Goal: Task Accomplishment & Management: Use online tool/utility

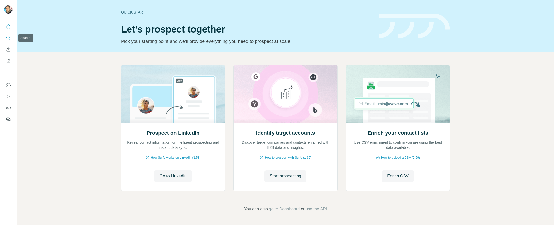
click at [11, 39] on button "Search" at bounding box center [8, 37] width 8 height 9
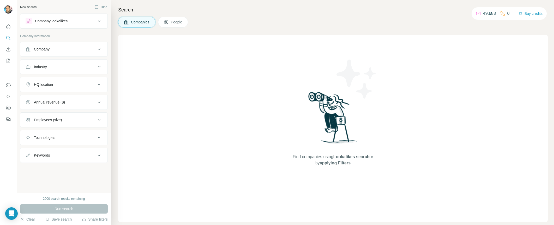
click at [54, 67] on div "Industry" at bounding box center [61, 66] width 70 height 5
click at [45, 80] on input at bounding box center [61, 80] width 64 height 6
click at [51, 80] on input at bounding box center [61, 80] width 64 height 6
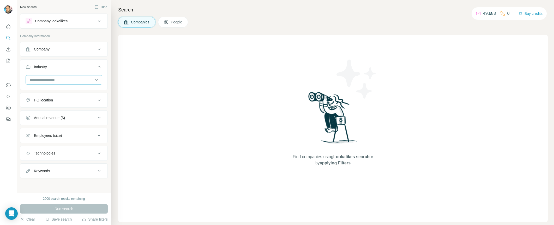
click at [51, 80] on input at bounding box center [61, 80] width 64 height 6
type input "******"
click at [43, 112] on p "mHealth" at bounding box center [37, 112] width 14 height 5
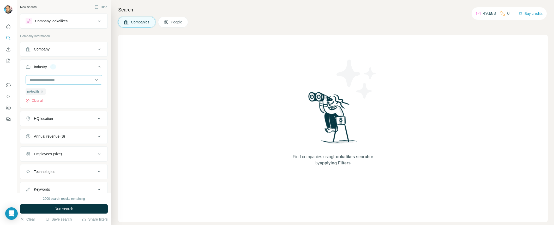
click at [56, 80] on input at bounding box center [61, 80] width 64 height 6
click at [37, 80] on input at bounding box center [61, 80] width 64 height 6
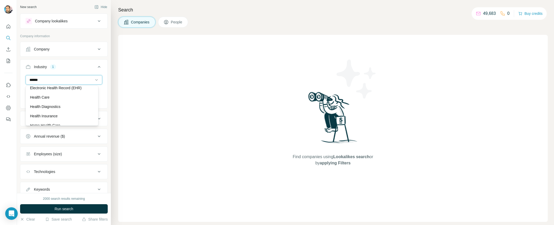
scroll to position [2, 0]
type input "******"
click at [53, 99] on div "Health Care" at bounding box center [62, 98] width 64 height 5
click at [67, 120] on div "HQ location" at bounding box center [61, 118] width 70 height 5
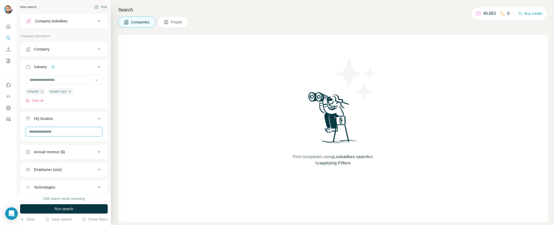
click at [49, 132] on input "text" at bounding box center [64, 131] width 77 height 9
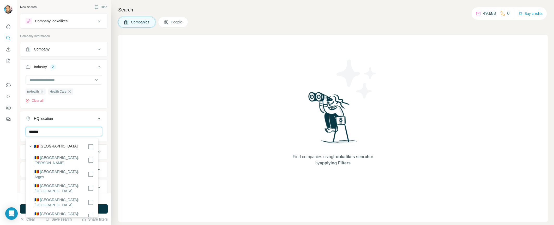
type input "*******"
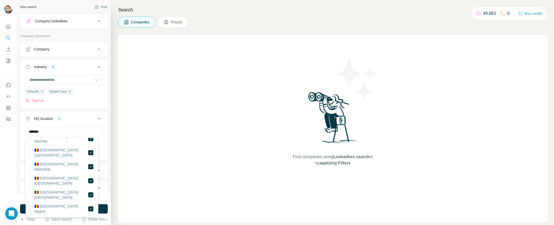
scroll to position [354, 0]
click at [78, 116] on div "HQ location 1" at bounding box center [61, 118] width 70 height 5
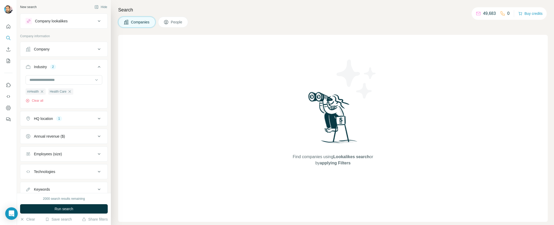
click at [75, 173] on div "Technologies" at bounding box center [61, 171] width 70 height 5
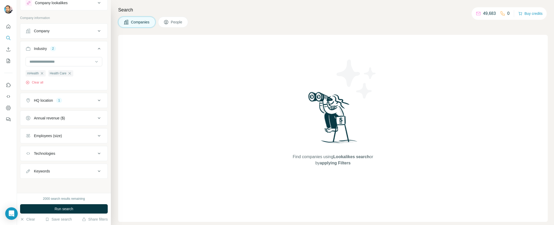
scroll to position [19, 0]
click at [74, 173] on div "Keywords" at bounding box center [61, 171] width 70 height 5
click at [55, 183] on input "text" at bounding box center [59, 183] width 66 height 9
type input "*******"
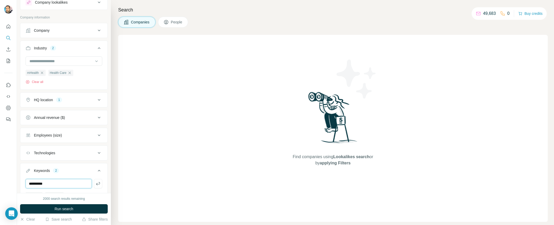
type input "**********"
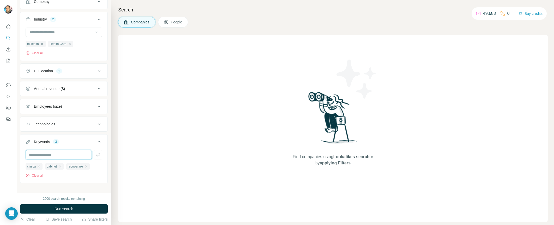
scroll to position [53, 0]
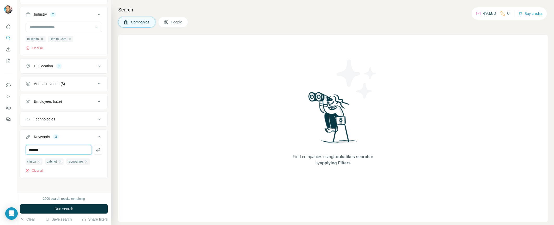
type input "*******"
type input "*********"
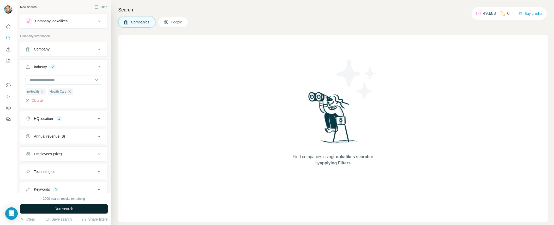
click at [58, 210] on span "Run search" at bounding box center [63, 209] width 19 height 5
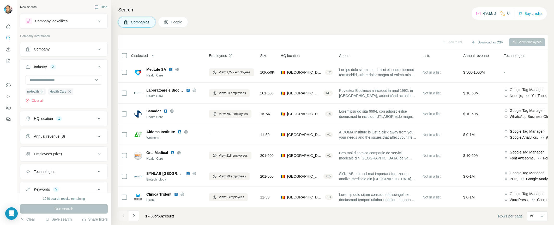
click at [268, 38] on div "Add to list Download as CSV View employees" at bounding box center [333, 42] width 424 height 9
click at [154, 58] on icon "button" at bounding box center [152, 55] width 5 height 5
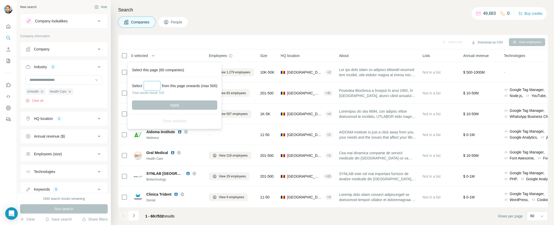
click at [151, 87] on input "Select a number (up to 500)" at bounding box center [152, 85] width 17 height 9
type input "***"
click at [178, 105] on span "Apply" at bounding box center [174, 105] width 9 height 5
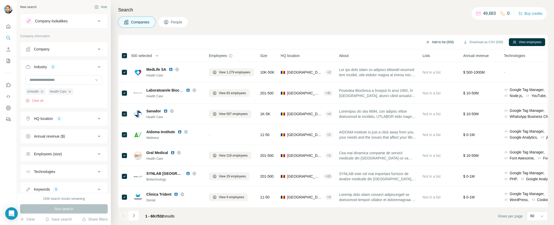
click at [442, 43] on button "Add to list (500)" at bounding box center [439, 42] width 35 height 8
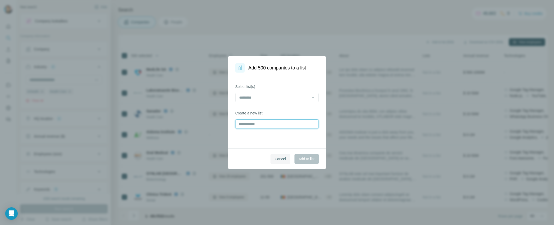
click at [254, 124] on input "text" at bounding box center [276, 124] width 83 height 9
type input "******"
click at [312, 161] on span "Add to list" at bounding box center [306, 159] width 16 height 5
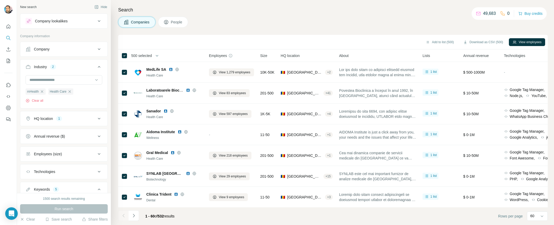
drag, startPoint x: 125, startPoint y: 0, endPoint x: 288, endPoint y: 22, distance: 164.4
click at [288, 22] on div "Companies People" at bounding box center [332, 22] width 429 height 11
click at [528, 43] on button "View employees" at bounding box center [526, 42] width 36 height 8
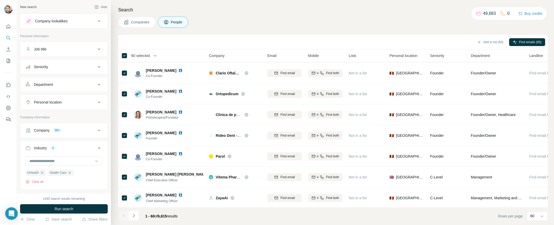
scroll to position [886, 0]
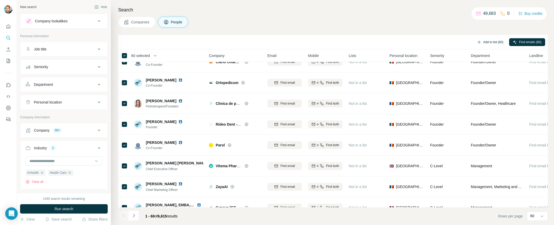
click at [490, 42] on button "Add to list (60)" at bounding box center [490, 42] width 34 height 8
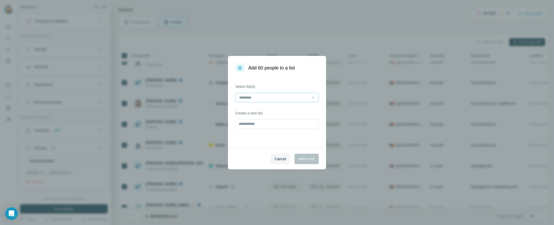
click at [273, 99] on input at bounding box center [273, 98] width 70 height 6
click at [239, 158] on div "Cancel Add to list" at bounding box center [277, 159] width 98 height 21
click at [253, 125] on input "text" at bounding box center [276, 124] width 83 height 9
click at [276, 98] on input at bounding box center [273, 98] width 70 height 6
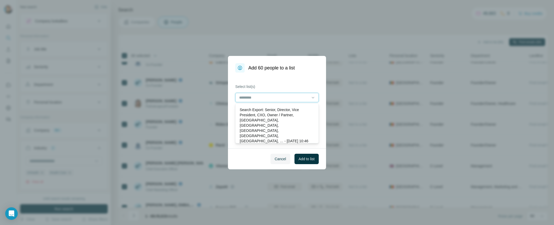
scroll to position [0, 0]
click at [272, 76] on div "Select list(s) Create a new list ********" at bounding box center [277, 111] width 98 height 76
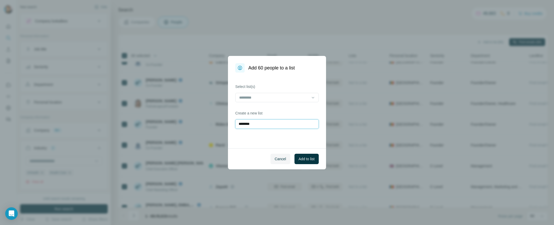
drag, startPoint x: 260, startPoint y: 126, endPoint x: 244, endPoint y: 129, distance: 15.6
click at [244, 129] on input "********" at bounding box center [276, 124] width 83 height 9
type input "******"
click at [301, 159] on span "Add to list" at bounding box center [306, 159] width 16 height 5
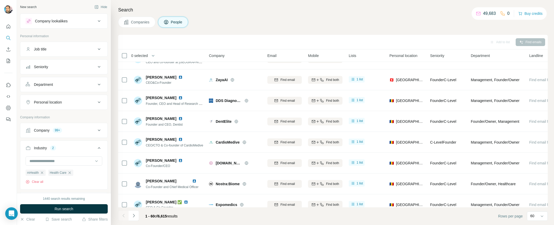
scroll to position [104, 0]
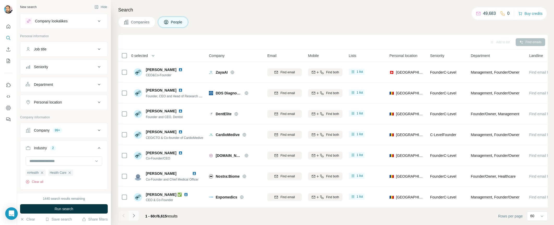
click at [134, 214] on icon "Navigate to next page" at bounding box center [133, 215] width 5 height 5
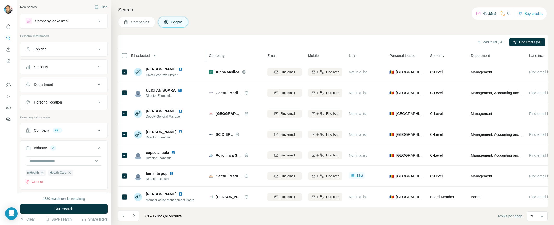
scroll to position [1108, 0]
click at [490, 42] on button "Add to list (50)" at bounding box center [490, 42] width 34 height 8
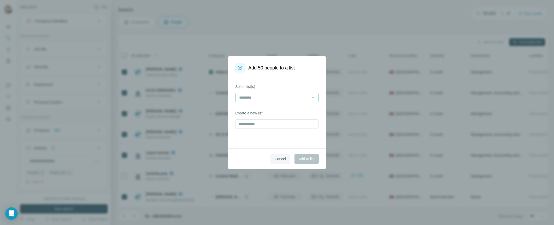
click at [266, 99] on input at bounding box center [273, 98] width 70 height 6
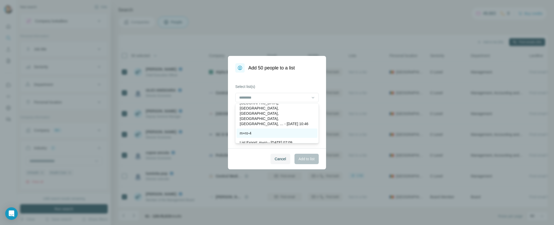
click at [264, 131] on div "m+ro-4" at bounding box center [276, 133] width 75 height 5
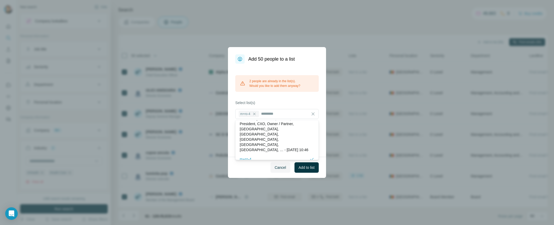
click at [248, 167] on div "Cancel Add to list" at bounding box center [277, 167] width 98 height 21
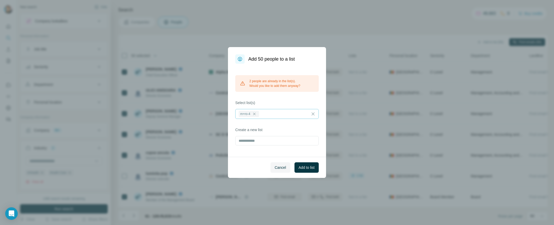
click at [273, 112] on input at bounding box center [284, 114] width 48 height 6
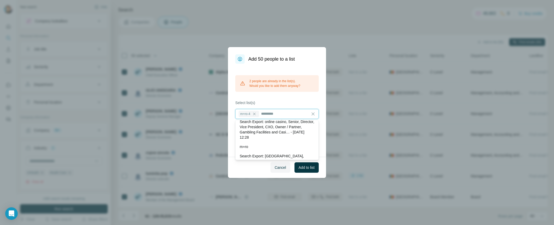
scroll to position [0, 0]
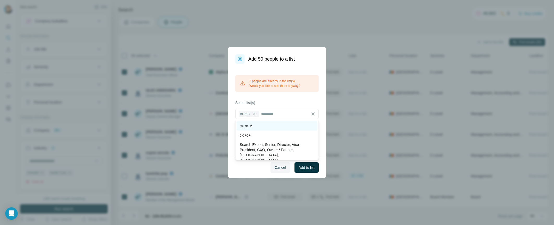
click at [267, 127] on div "m+ro+5" at bounding box center [276, 126] width 75 height 5
click at [255, 114] on icon at bounding box center [254, 114] width 4 height 4
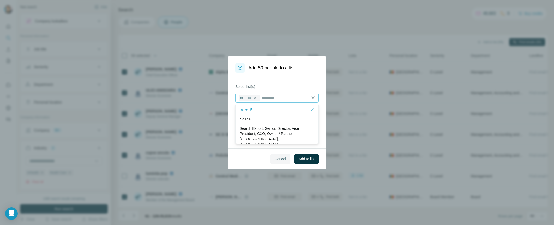
click at [252, 159] on div "Cancel Add to list" at bounding box center [277, 159] width 98 height 21
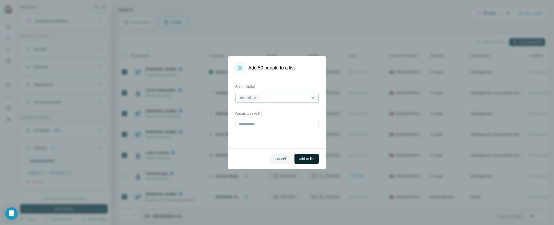
click at [310, 159] on span "Add to list" at bounding box center [306, 159] width 16 height 5
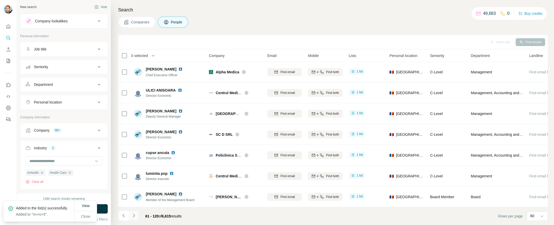
click at [137, 217] on button "Navigate to next page" at bounding box center [133, 216] width 10 height 10
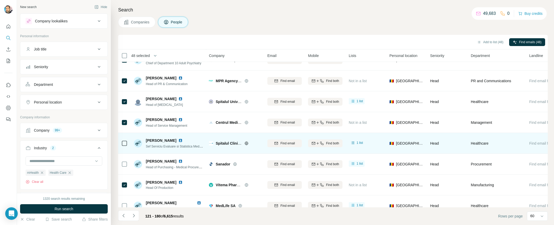
scroll to position [613, 0]
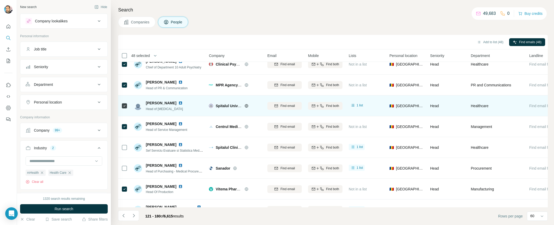
click at [121, 105] on icon at bounding box center [124, 106] width 6 height 6
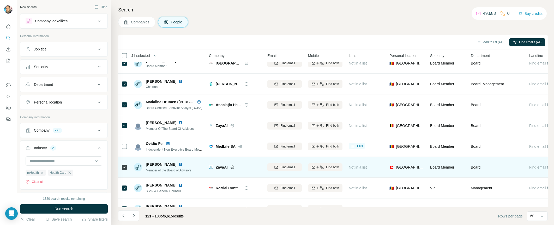
scroll to position [0, 0]
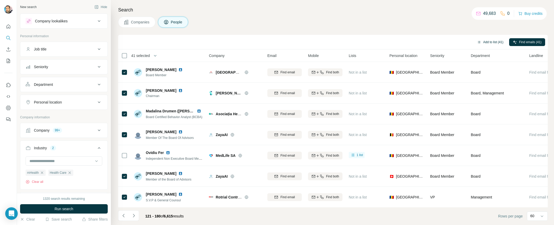
click at [491, 42] on button "Add to list (41)" at bounding box center [490, 42] width 34 height 8
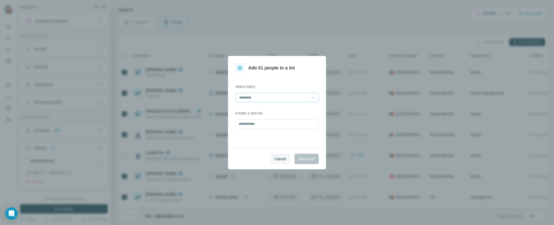
click at [262, 96] on input at bounding box center [273, 98] width 70 height 6
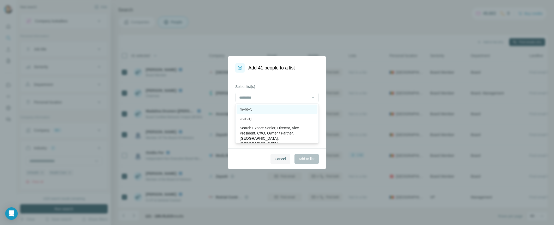
click at [256, 112] on div "m+ro+5" at bounding box center [276, 109] width 75 height 5
click at [303, 160] on span "Add to list" at bounding box center [306, 159] width 16 height 5
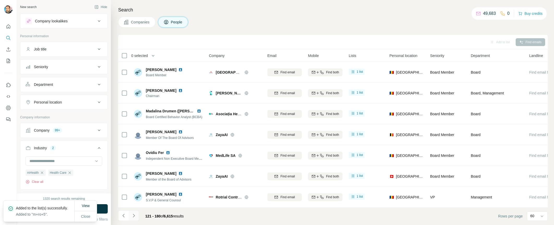
click at [132, 214] on icon "Navigate to next page" at bounding box center [133, 215] width 5 height 5
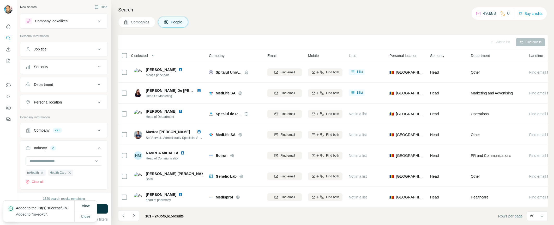
click at [88, 214] on span "Close" at bounding box center [85, 216] width 9 height 5
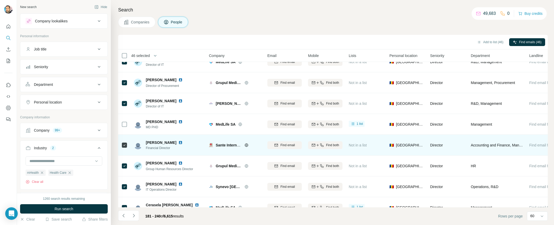
scroll to position [1108, 0]
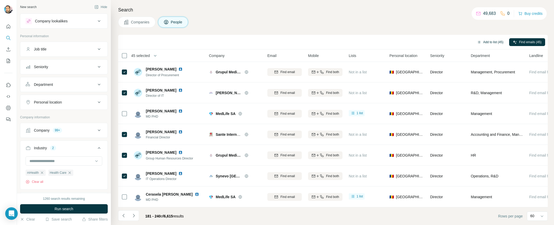
click at [487, 42] on button "Add to list (45)" at bounding box center [490, 42] width 34 height 8
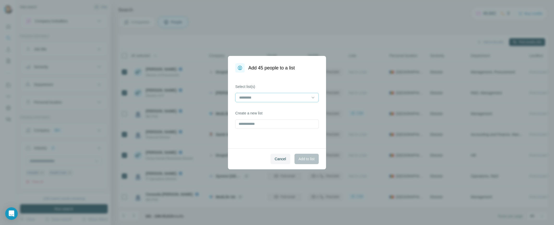
click at [270, 99] on input at bounding box center [273, 98] width 70 height 6
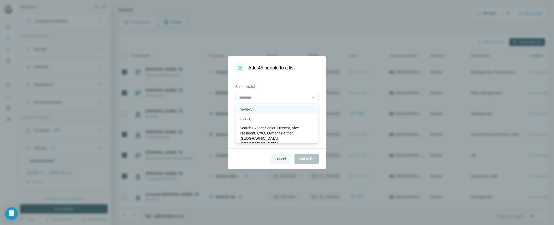
click at [256, 110] on div "m+ro+5" at bounding box center [276, 109] width 75 height 5
click at [300, 159] on span "Add to list" at bounding box center [306, 159] width 16 height 5
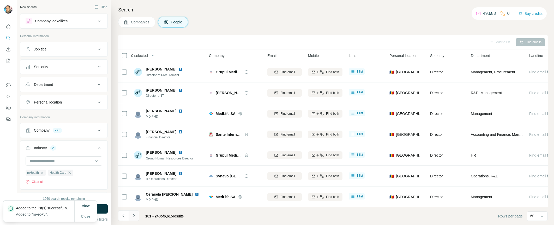
click at [137, 217] on button "Navigate to next page" at bounding box center [133, 216] width 10 height 10
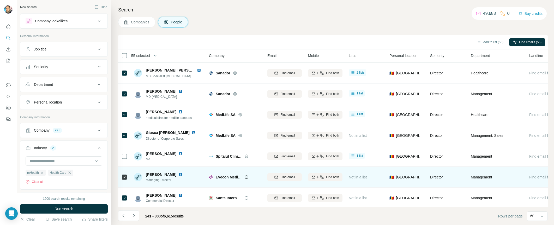
scroll to position [717, 0]
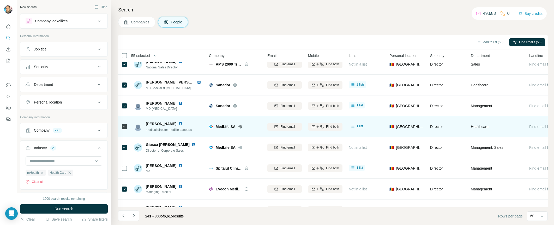
click at [121, 125] on td at bounding box center [124, 126] width 13 height 21
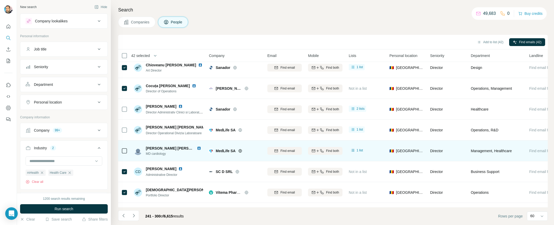
scroll to position [0, 0]
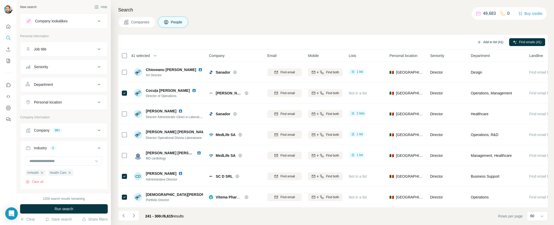
click at [490, 44] on button "Add to list (41)" at bounding box center [490, 42] width 34 height 8
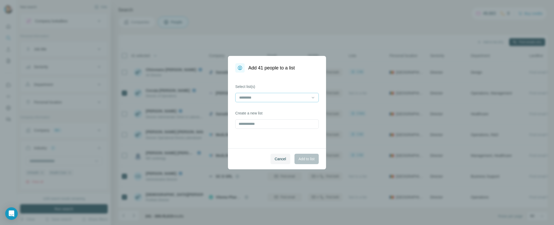
click at [264, 101] on div at bounding box center [273, 97] width 70 height 9
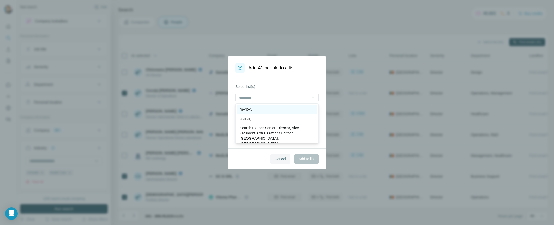
click at [251, 111] on p "m+ro+5" at bounding box center [245, 109] width 13 height 5
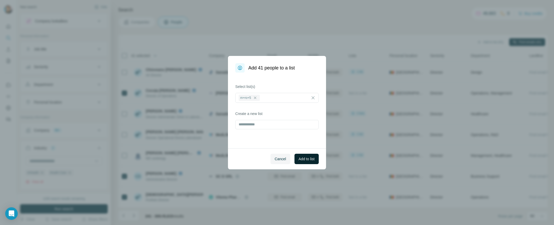
click at [307, 157] on span "Add to list" at bounding box center [306, 159] width 16 height 5
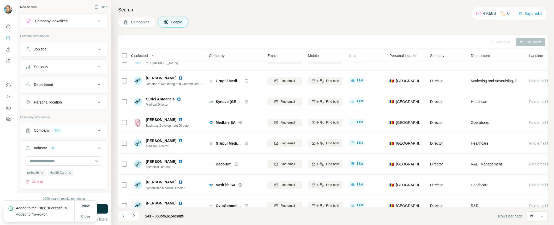
scroll to position [208, 0]
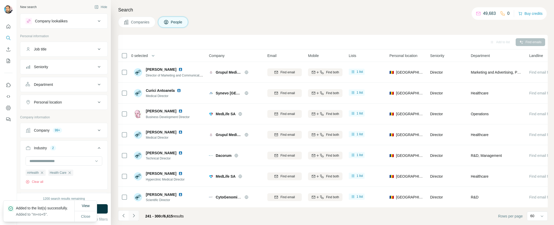
click at [136, 217] on button "Navigate to next page" at bounding box center [133, 216] width 10 height 10
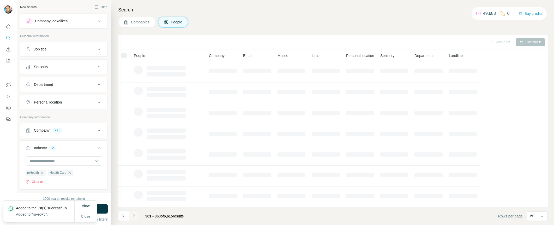
scroll to position [65, 0]
click at [83, 216] on span "Close" at bounding box center [85, 216] width 9 height 5
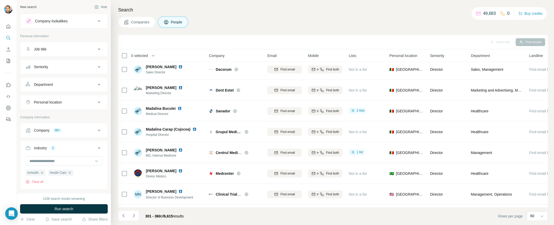
scroll to position [208, 0]
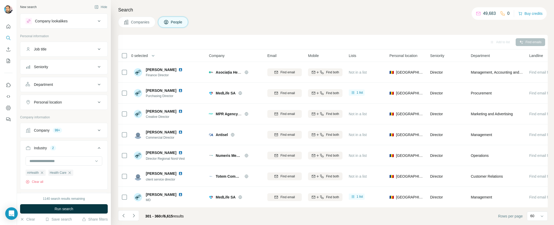
click at [96, 49] on icon at bounding box center [99, 49] width 6 height 6
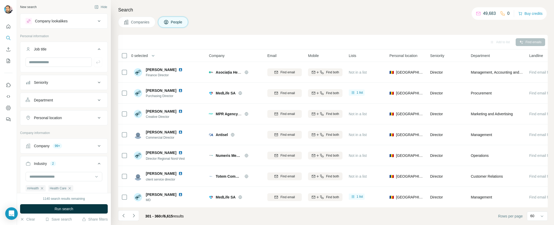
click at [96, 50] on icon at bounding box center [99, 49] width 6 height 6
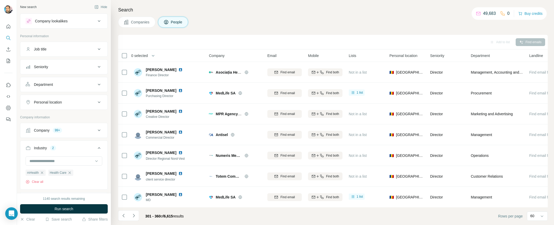
click at [98, 50] on icon at bounding box center [99, 49] width 3 height 2
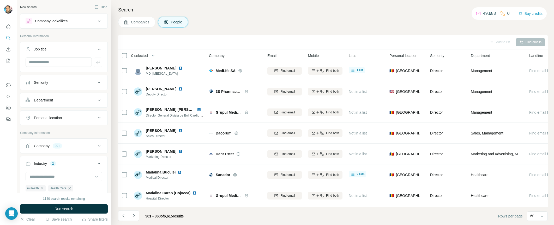
scroll to position [0, 0]
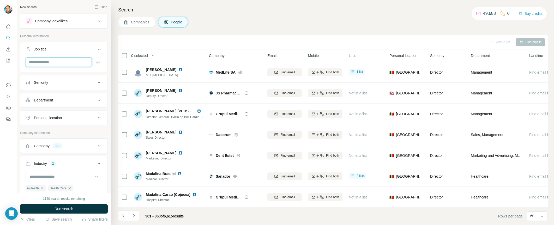
click at [58, 62] on input "text" at bounding box center [59, 62] width 66 height 9
type input "**"
click at [96, 61] on icon "button" at bounding box center [97, 62] width 5 height 5
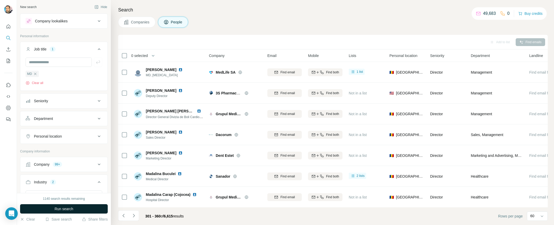
click at [55, 208] on span "Run search" at bounding box center [63, 209] width 19 height 5
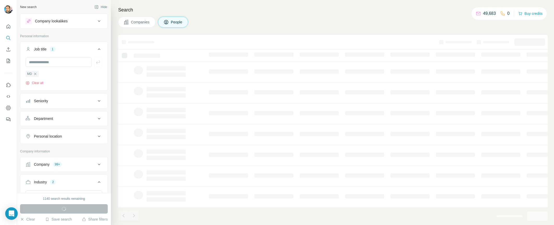
click at [96, 165] on icon at bounding box center [99, 165] width 6 height 6
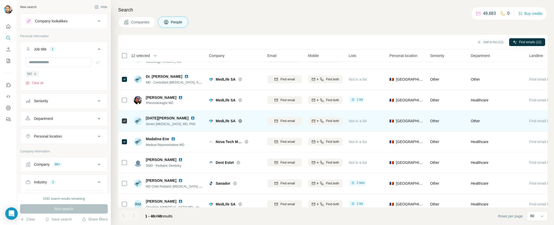
scroll to position [808, 0]
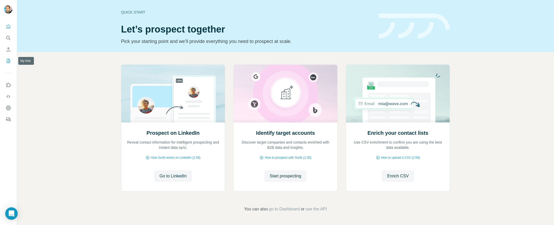
click at [8, 63] on icon "My lists" at bounding box center [8, 61] width 3 height 4
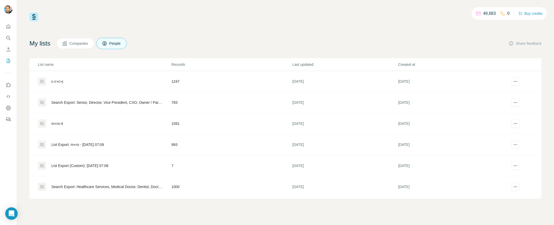
click at [73, 42] on span "Companies" at bounding box center [78, 43] width 19 height 5
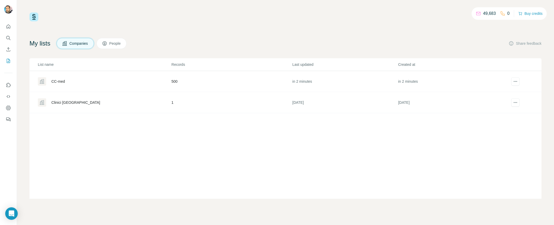
click at [66, 82] on div "CC-med" at bounding box center [104, 81] width 133 height 8
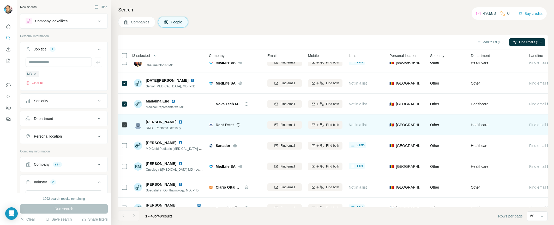
scroll to position [858, 0]
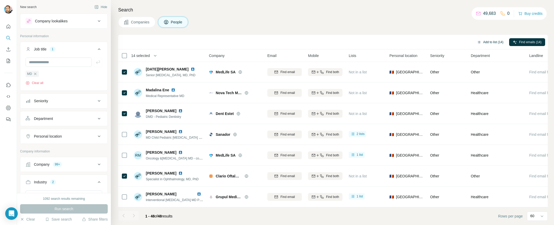
click at [489, 44] on button "Add to list (14)" at bounding box center [490, 42] width 34 height 8
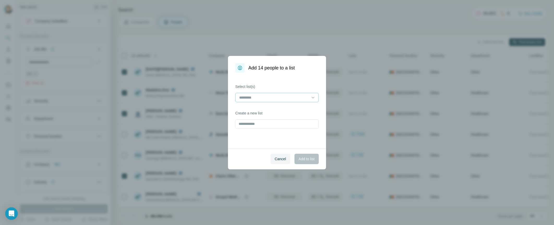
click at [274, 99] on input at bounding box center [273, 98] width 70 height 6
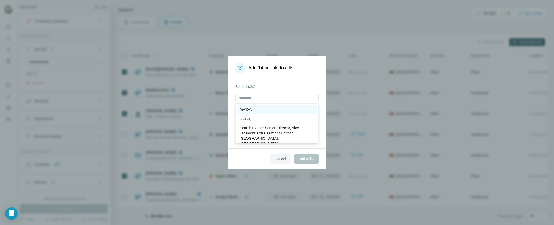
click at [251, 109] on p "m+ro+5" at bounding box center [245, 109] width 13 height 5
click at [305, 160] on span "Add to list" at bounding box center [306, 159] width 16 height 5
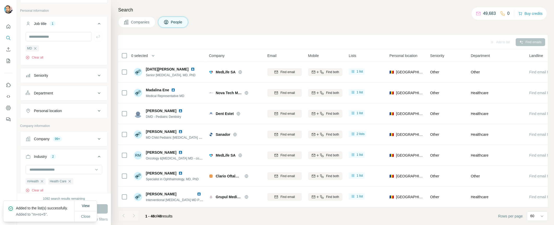
scroll to position [26, 0]
click at [137, 22] on span "Companies" at bounding box center [140, 22] width 19 height 5
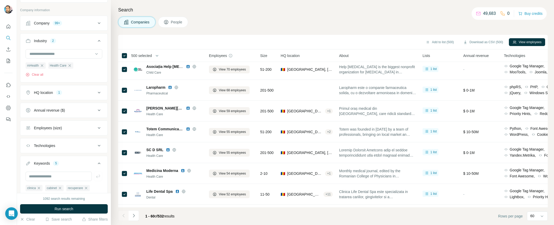
click at [140, 55] on span "500 selected" at bounding box center [141, 55] width 21 height 5
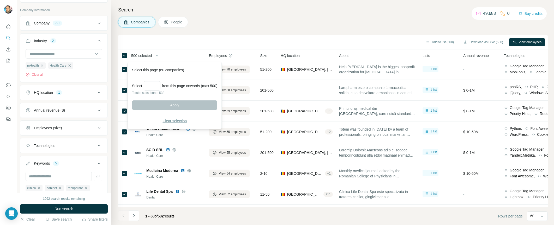
click at [174, 123] on span "Clear selection" at bounding box center [174, 121] width 24 height 5
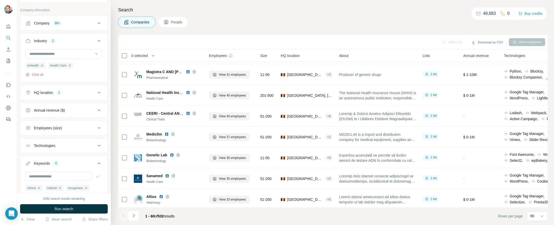
scroll to position [63, 0]
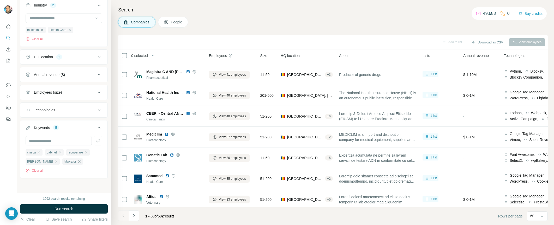
click at [173, 22] on span "People" at bounding box center [177, 22] width 12 height 5
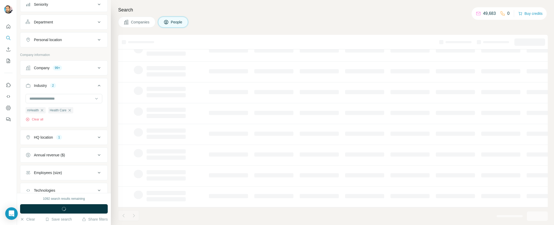
scroll to position [65, 0]
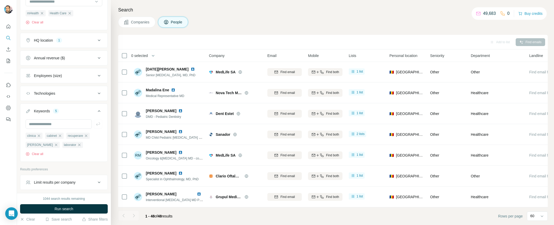
scroll to position [167, 0]
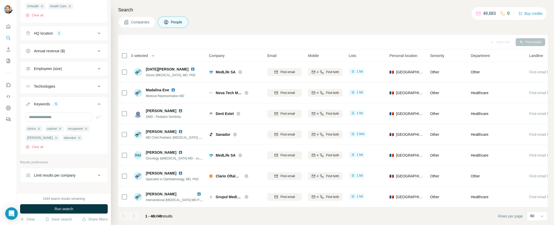
click at [73, 179] on button "Limit results per company" at bounding box center [63, 175] width 87 height 13
click at [73, 179] on button "Limit results per company" at bounding box center [63, 176] width 87 height 15
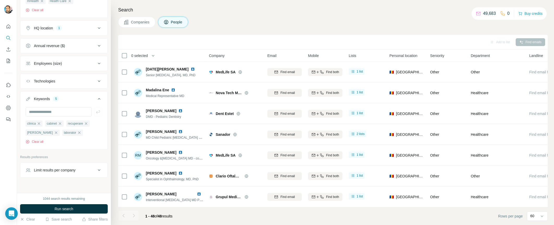
scroll to position [181, 0]
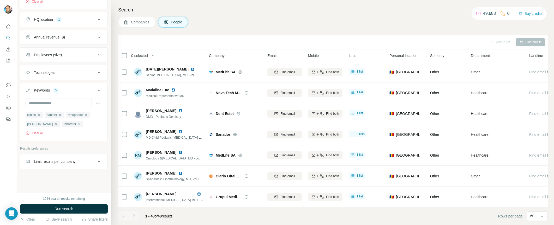
click at [76, 73] on div "Technologies" at bounding box center [61, 72] width 70 height 5
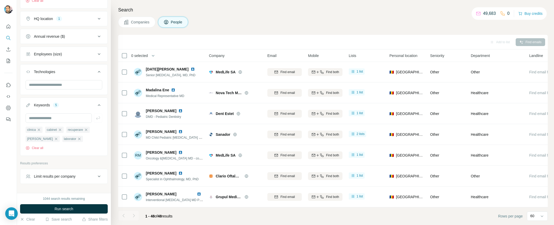
click at [76, 73] on div "Technologies" at bounding box center [61, 71] width 70 height 5
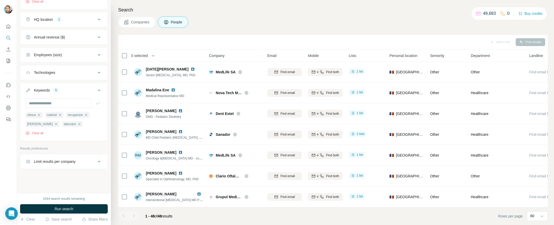
click at [75, 54] on div "Employees (size)" at bounding box center [61, 54] width 70 height 5
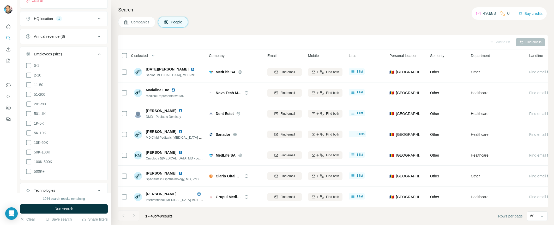
click at [75, 54] on div "Employees (size)" at bounding box center [61, 54] width 70 height 5
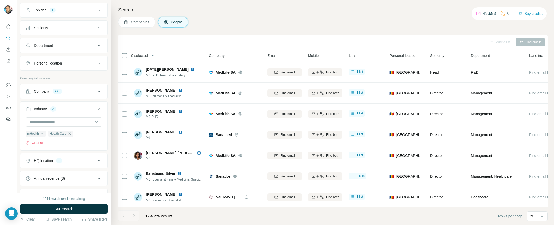
scroll to position [25, 0]
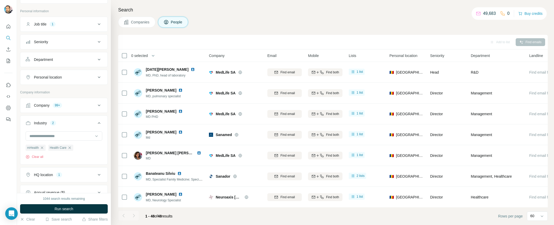
click at [57, 60] on div "Department" at bounding box center [61, 59] width 70 height 5
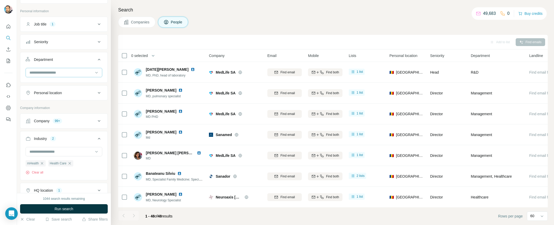
click at [57, 72] on input at bounding box center [61, 73] width 64 height 6
click at [220, 19] on div "Companies People" at bounding box center [332, 22] width 429 height 11
